Goal: Transaction & Acquisition: Subscribe to service/newsletter

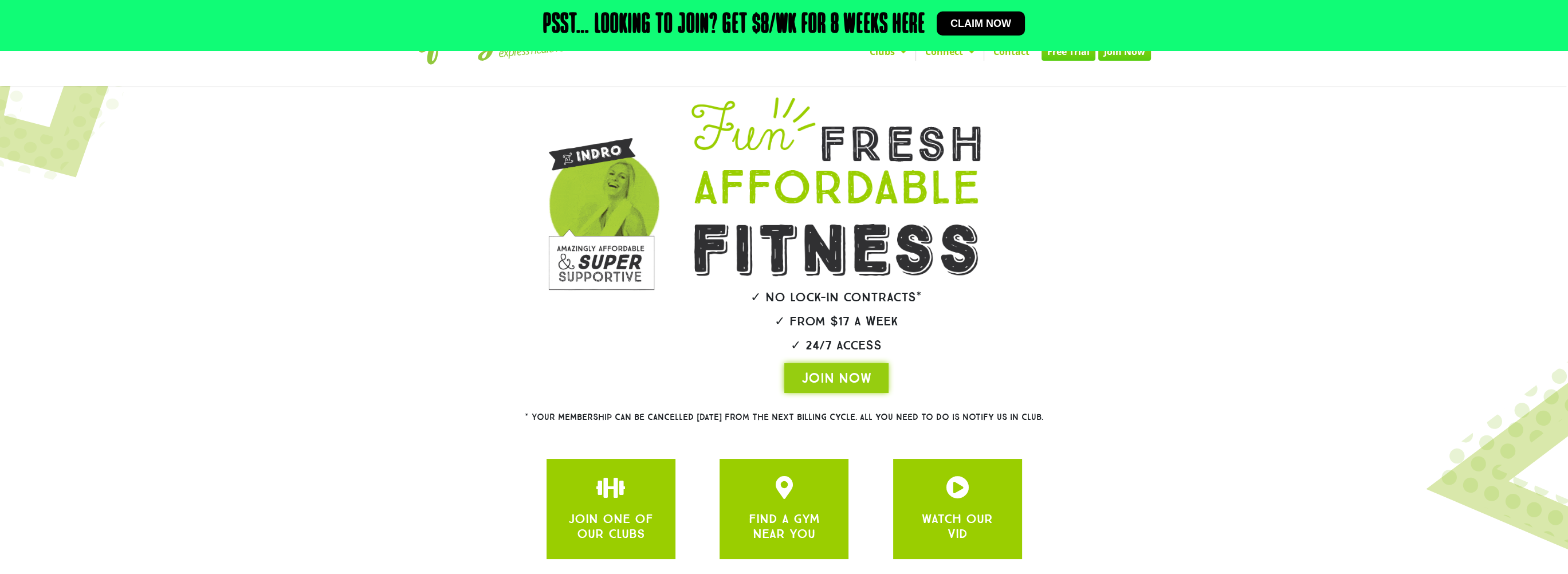
scroll to position [115, 0]
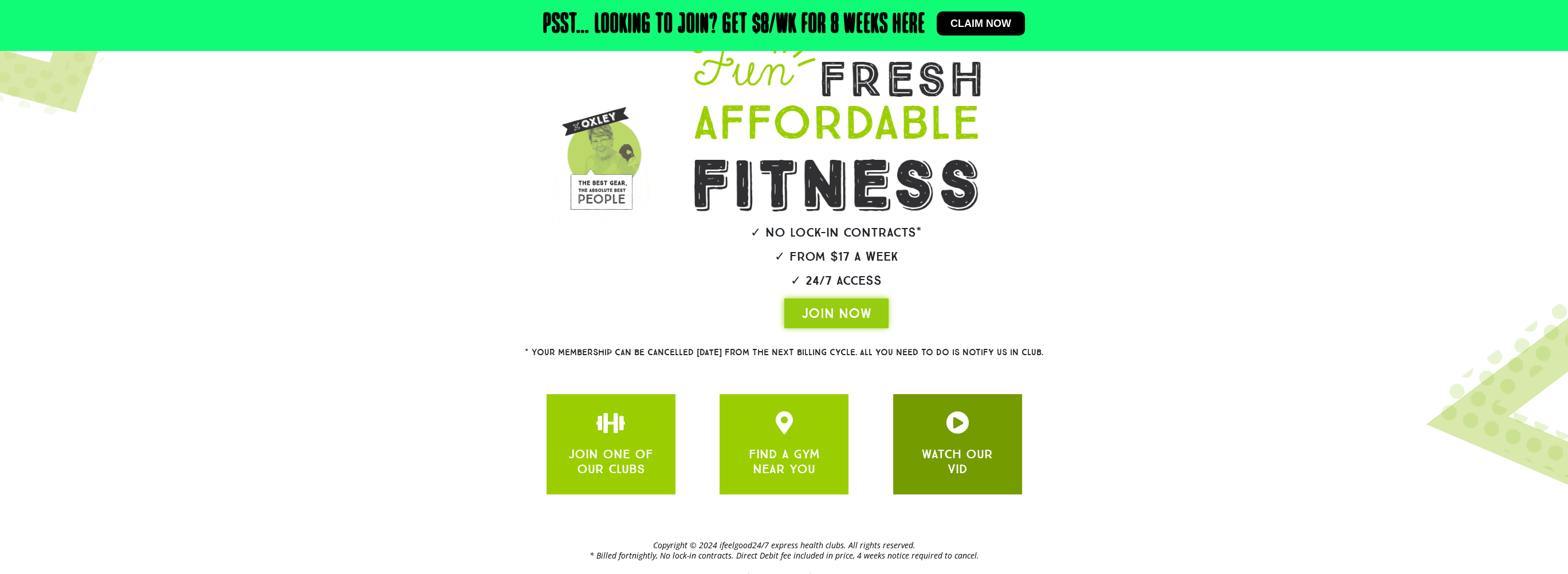
click at [995, 424] on div at bounding box center [958, 425] width 94 height 27
click at [955, 433] on icon "JOIN ONE OF OUR CLUBS" at bounding box center [958, 423] width 23 height 23
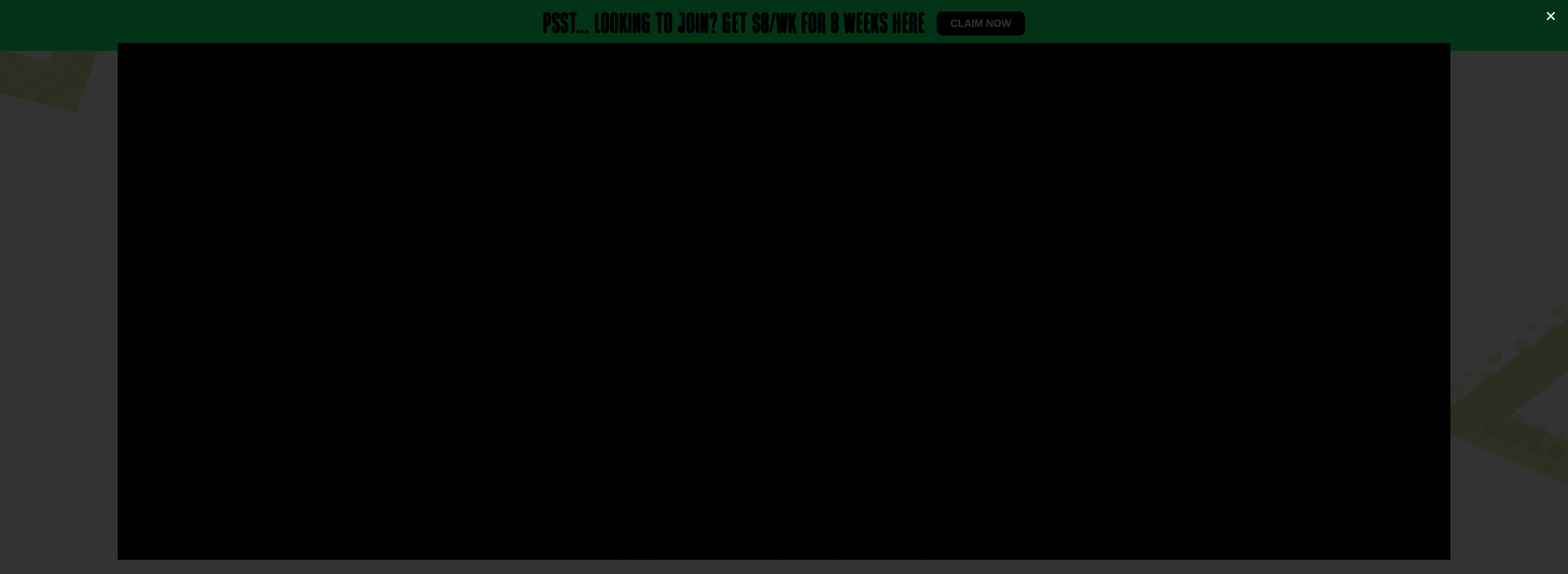
click at [1550, 15] on icon "Close (Esc)" at bounding box center [1551, 16] width 11 height 11
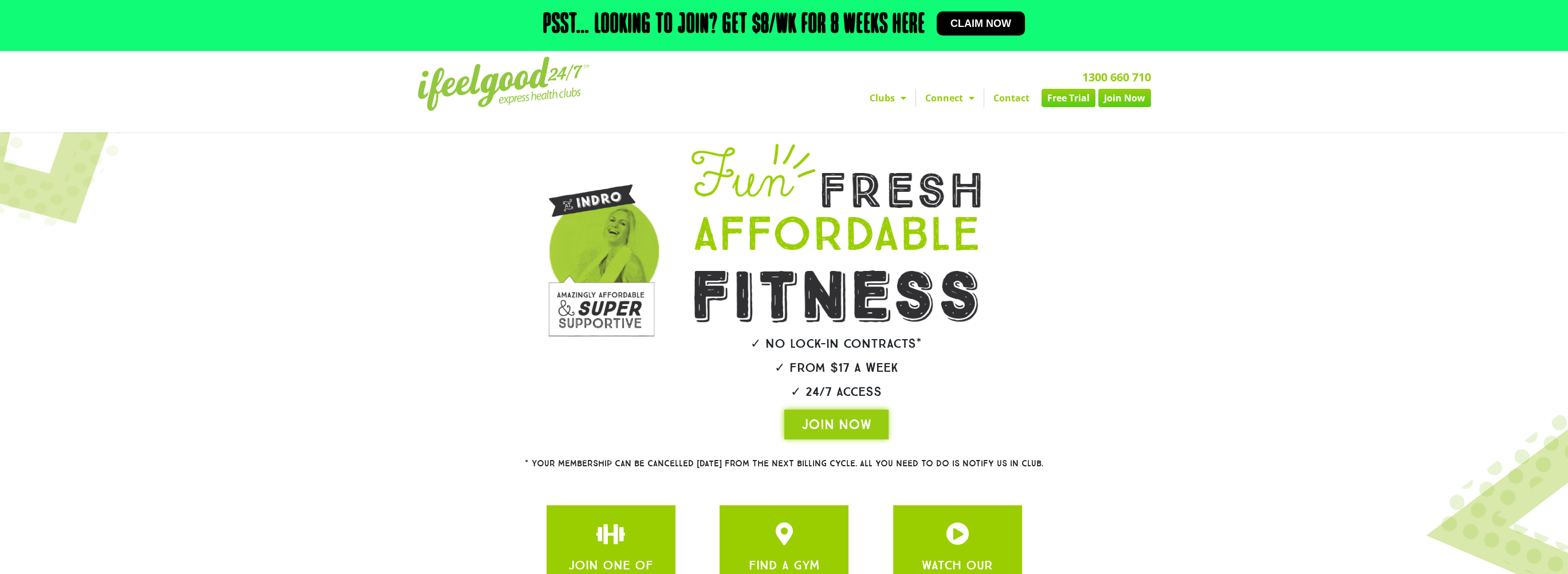
scroll to position [0, 0]
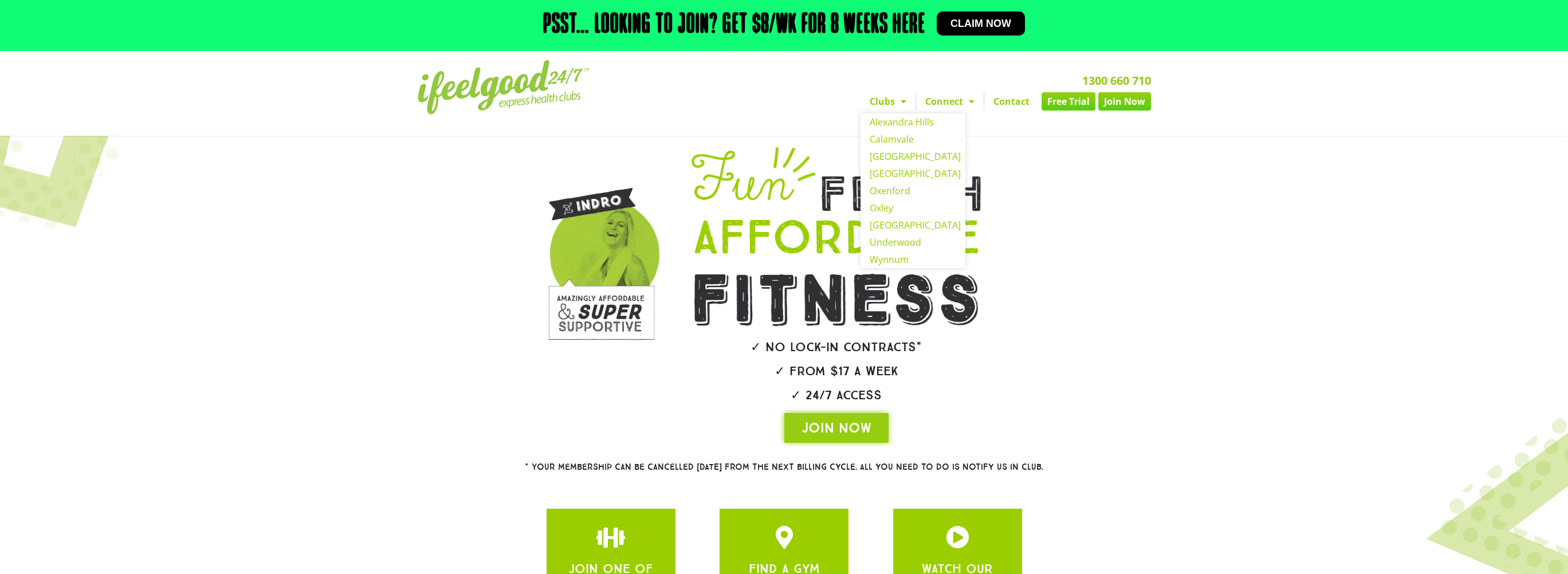
click at [904, 107] on span "Menu" at bounding box center [901, 101] width 11 height 20
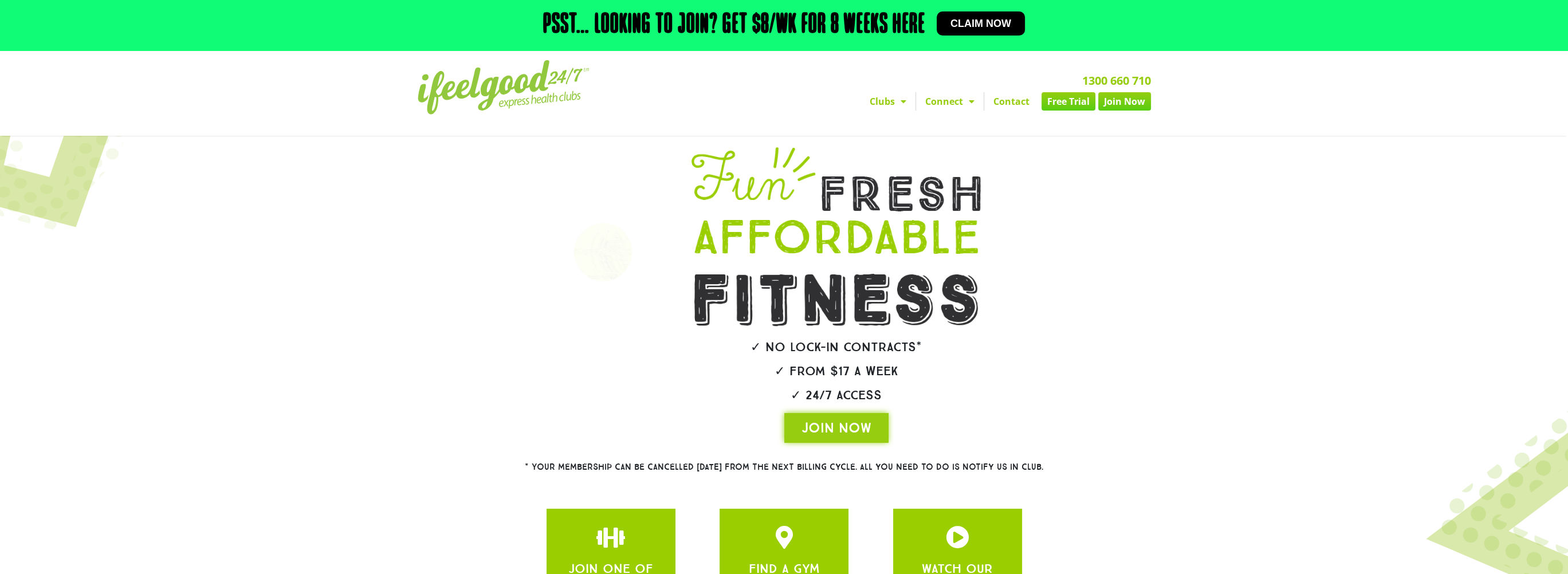
click at [904, 107] on span "Menu" at bounding box center [901, 101] width 11 height 20
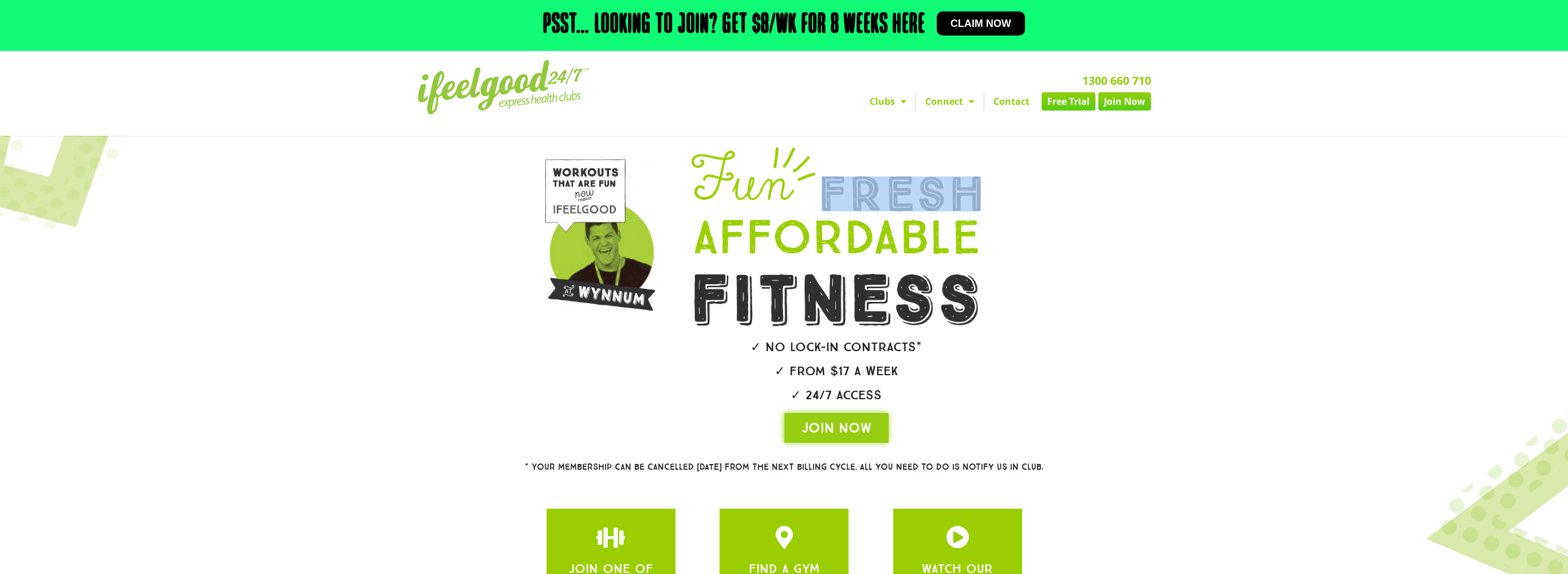
drag, startPoint x: 1017, startPoint y: 169, endPoint x: 1011, endPoint y: 179, distance: 11.7
click at [1011, 179] on div "✓ No lock-in contracts* ✓ From $17 a week ✓ 24/7 Access JOIN NOW" at bounding box center [836, 295] width 366 height 307
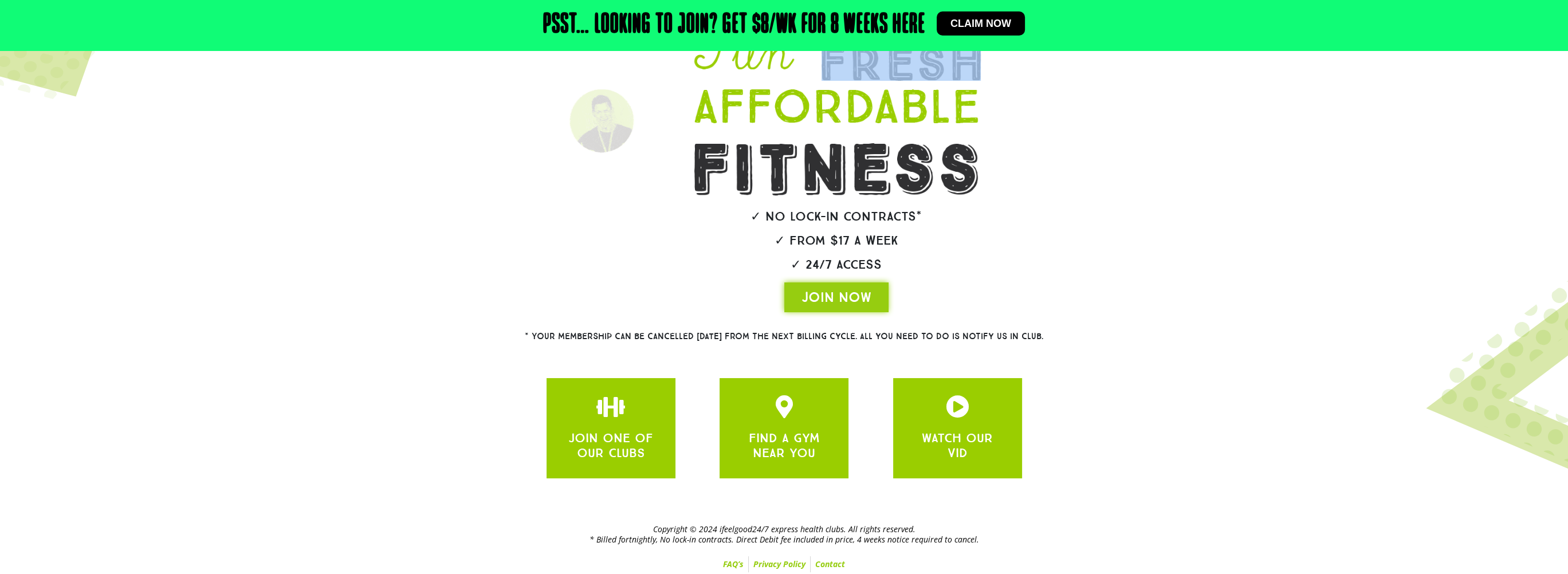
scroll to position [134, 0]
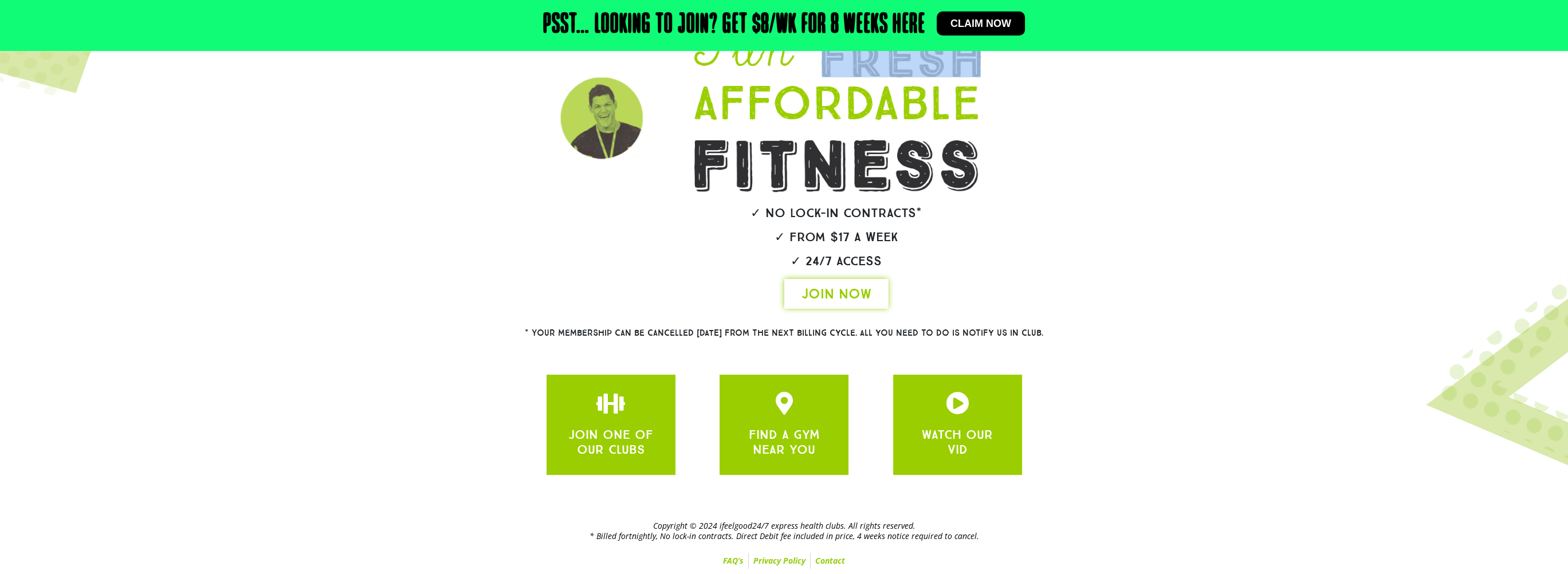
click at [845, 294] on span "JOIN NOW" at bounding box center [836, 293] width 70 height 18
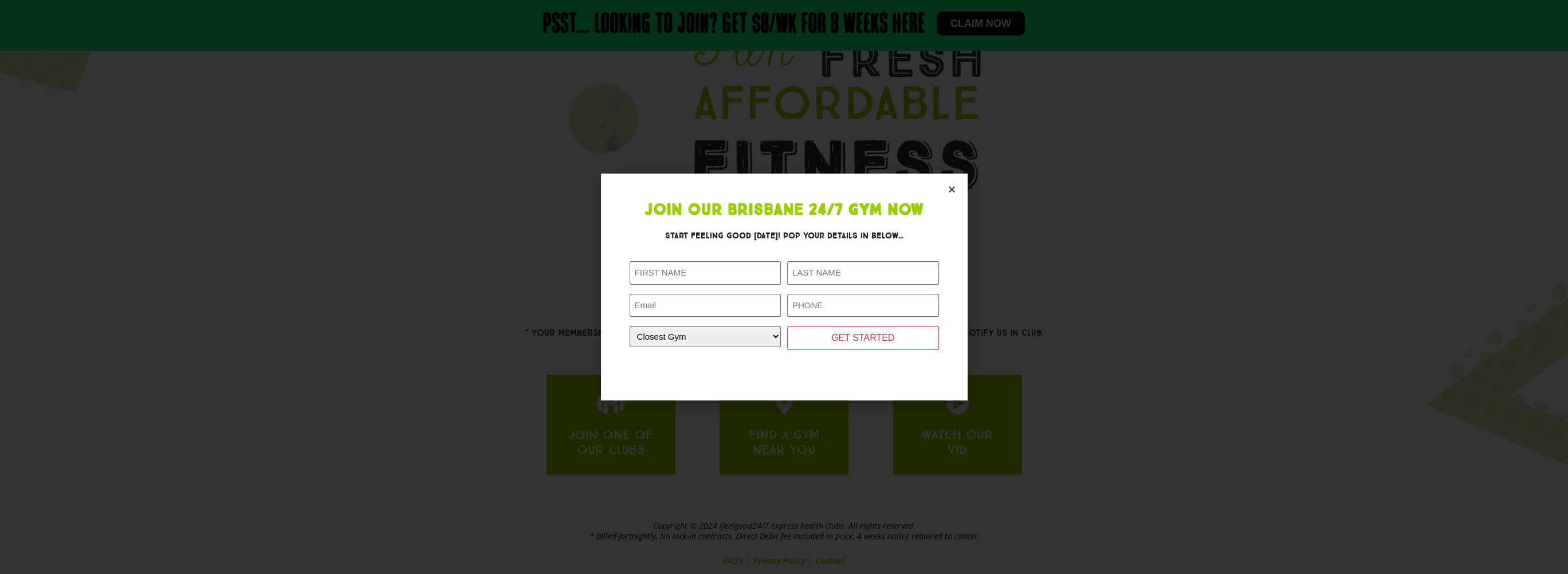
click at [949, 198] on section "Join Our Brisbane 24/7 Gym Now Start feeling good [DATE]! Pop your details in b…" at bounding box center [784, 287] width 367 height 227
click at [952, 184] on section "Join Our Brisbane 24/7 Gym Now Start feeling good [DATE]! Pop your details in b…" at bounding box center [784, 287] width 367 height 227
click at [950, 188] on icon "Close" at bounding box center [951, 189] width 8 height 8
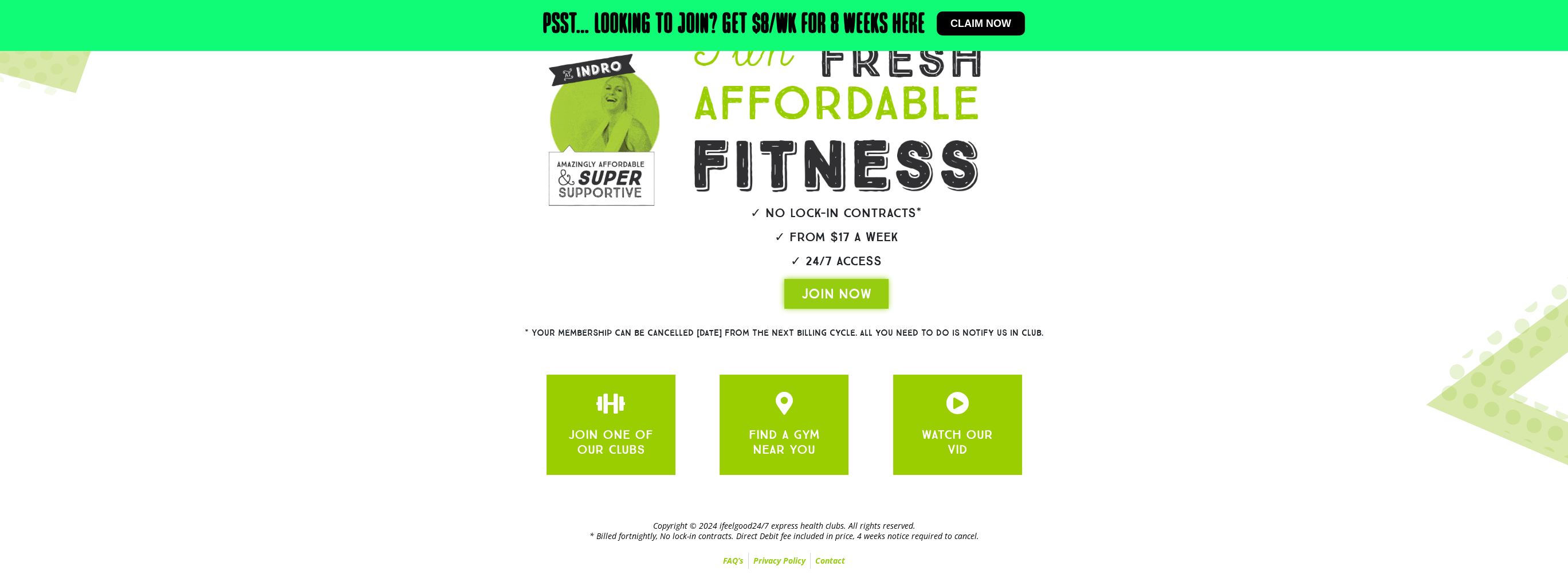
scroll to position [0, 0]
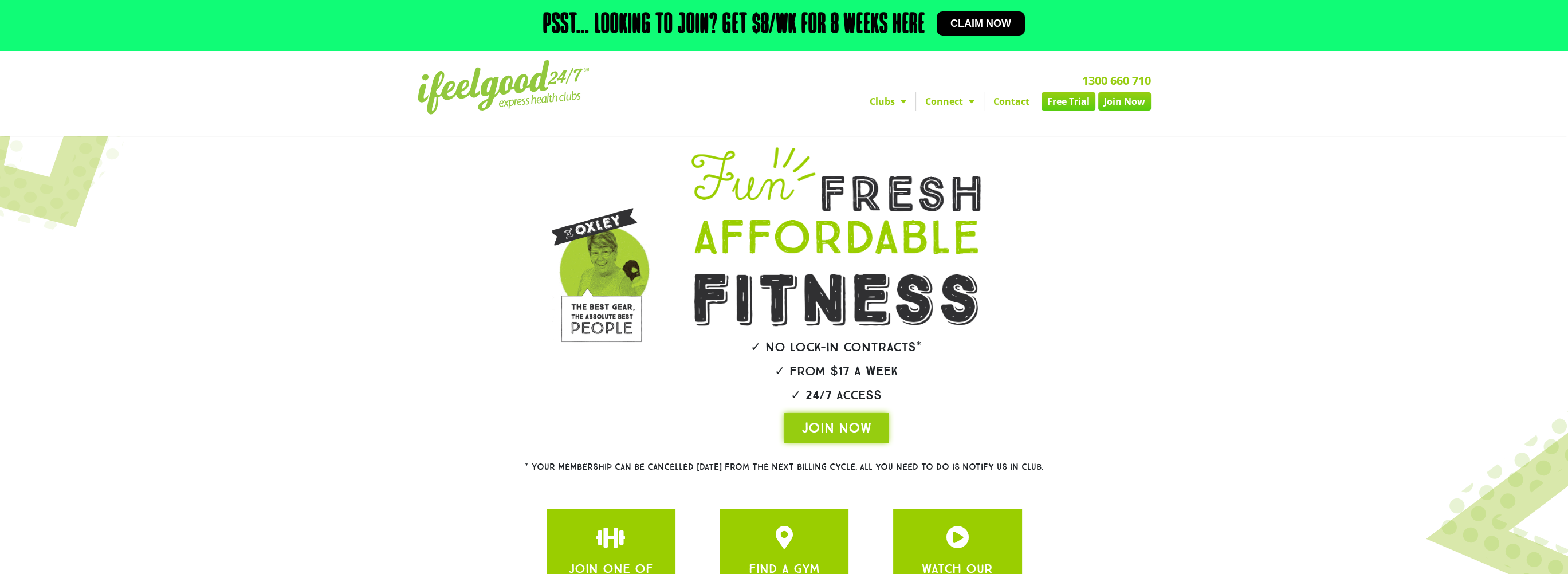
click at [989, 33] on link "Claim now" at bounding box center [980, 24] width 88 height 24
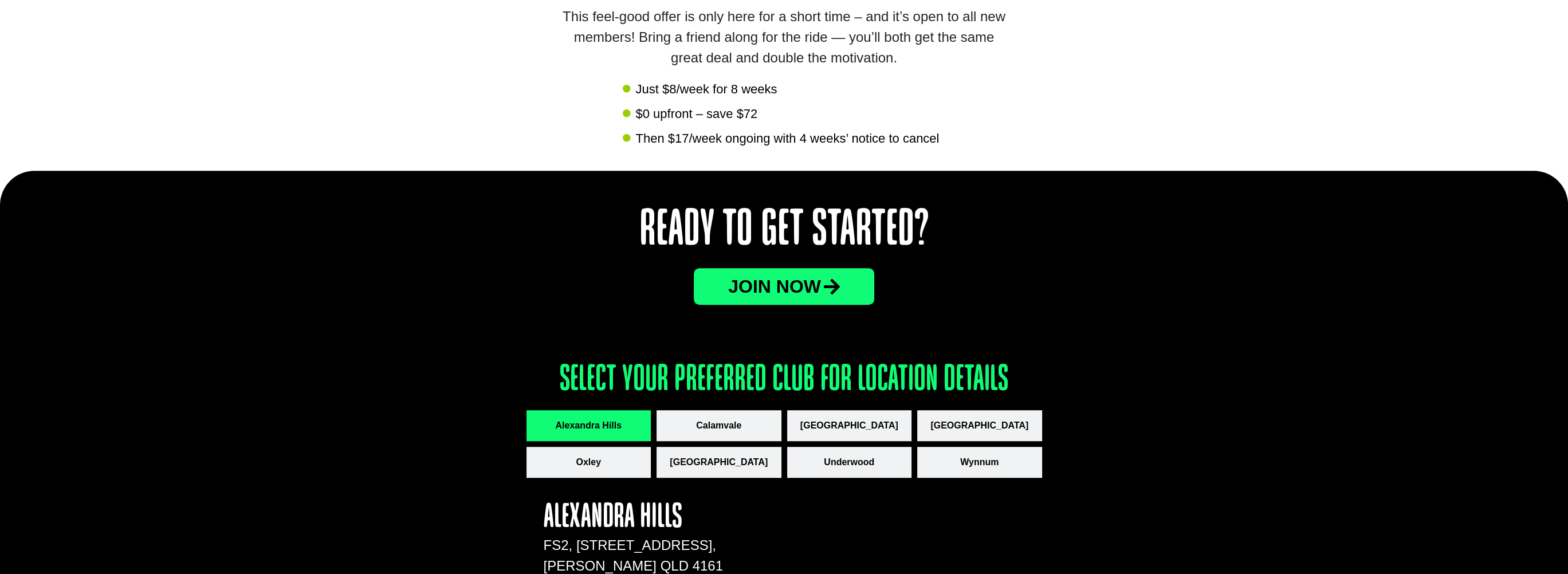
scroll to position [1267, 0]
